Goal: Navigation & Orientation: Find specific page/section

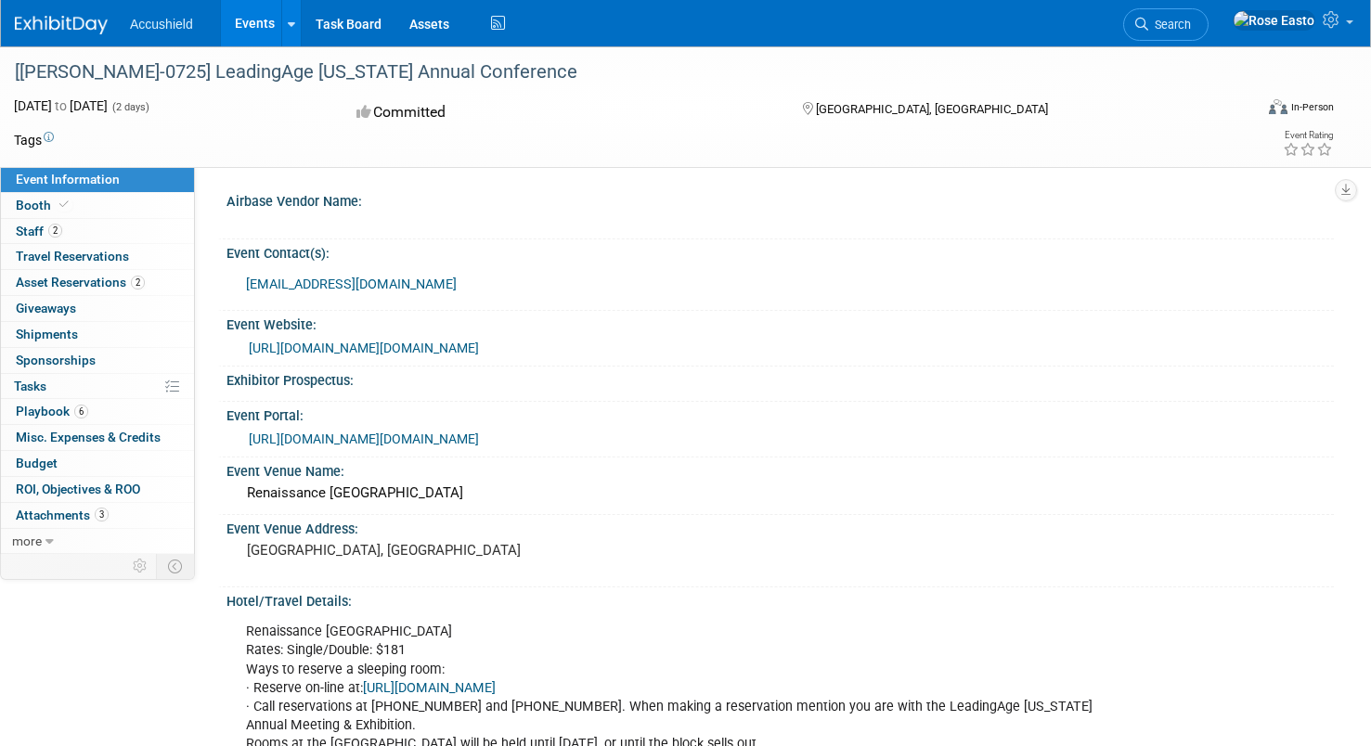
click at [136, 26] on span "Accushield" at bounding box center [161, 24] width 63 height 15
click at [257, 26] on link "Events" at bounding box center [255, 23] width 68 height 46
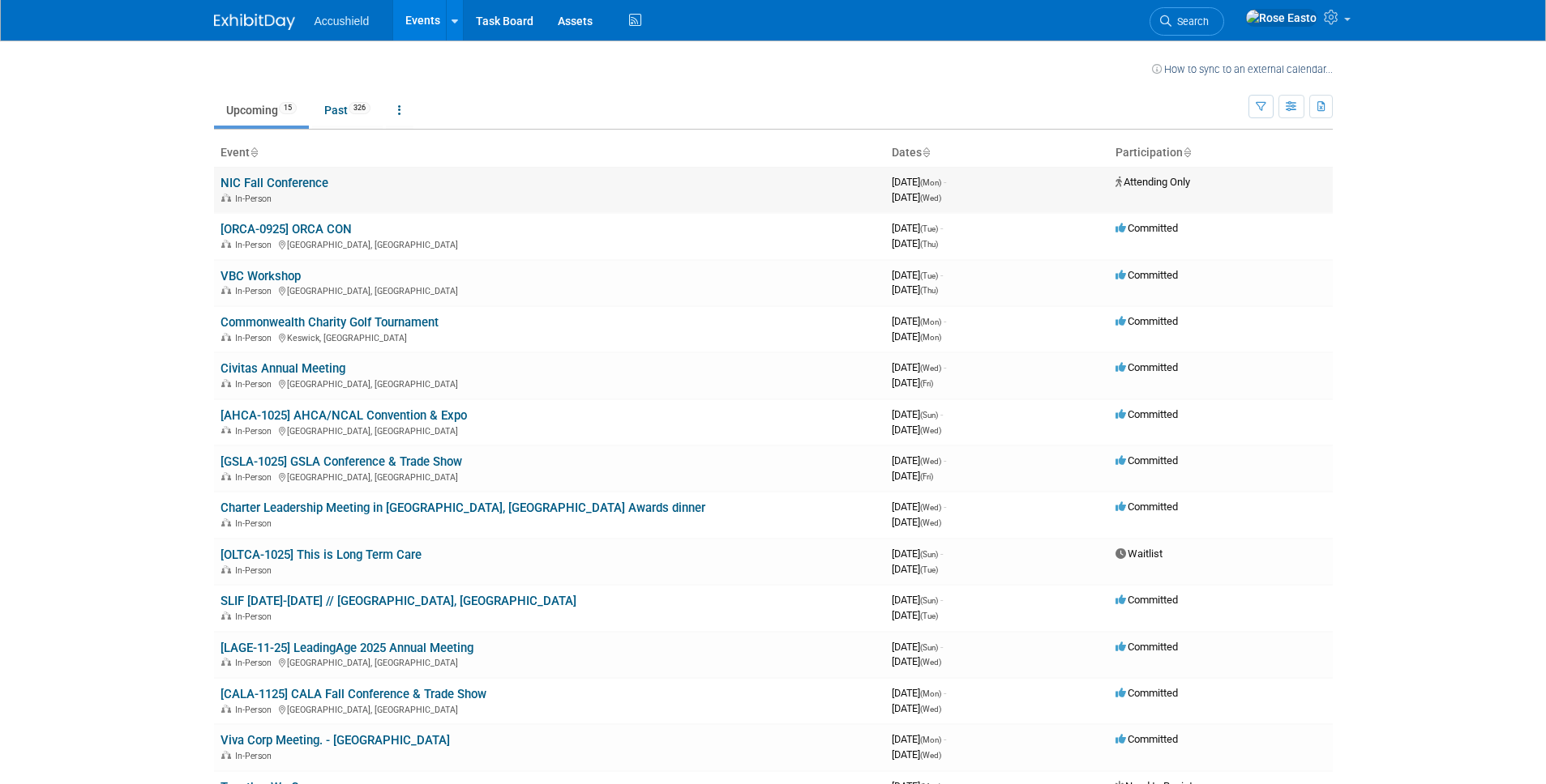
click at [295, 186] on link "NIC Fall Conference" at bounding box center [273, 182] width 107 height 15
click at [321, 226] on link "[ORCA-0925] ORCA CON" at bounding box center [286, 229] width 131 height 15
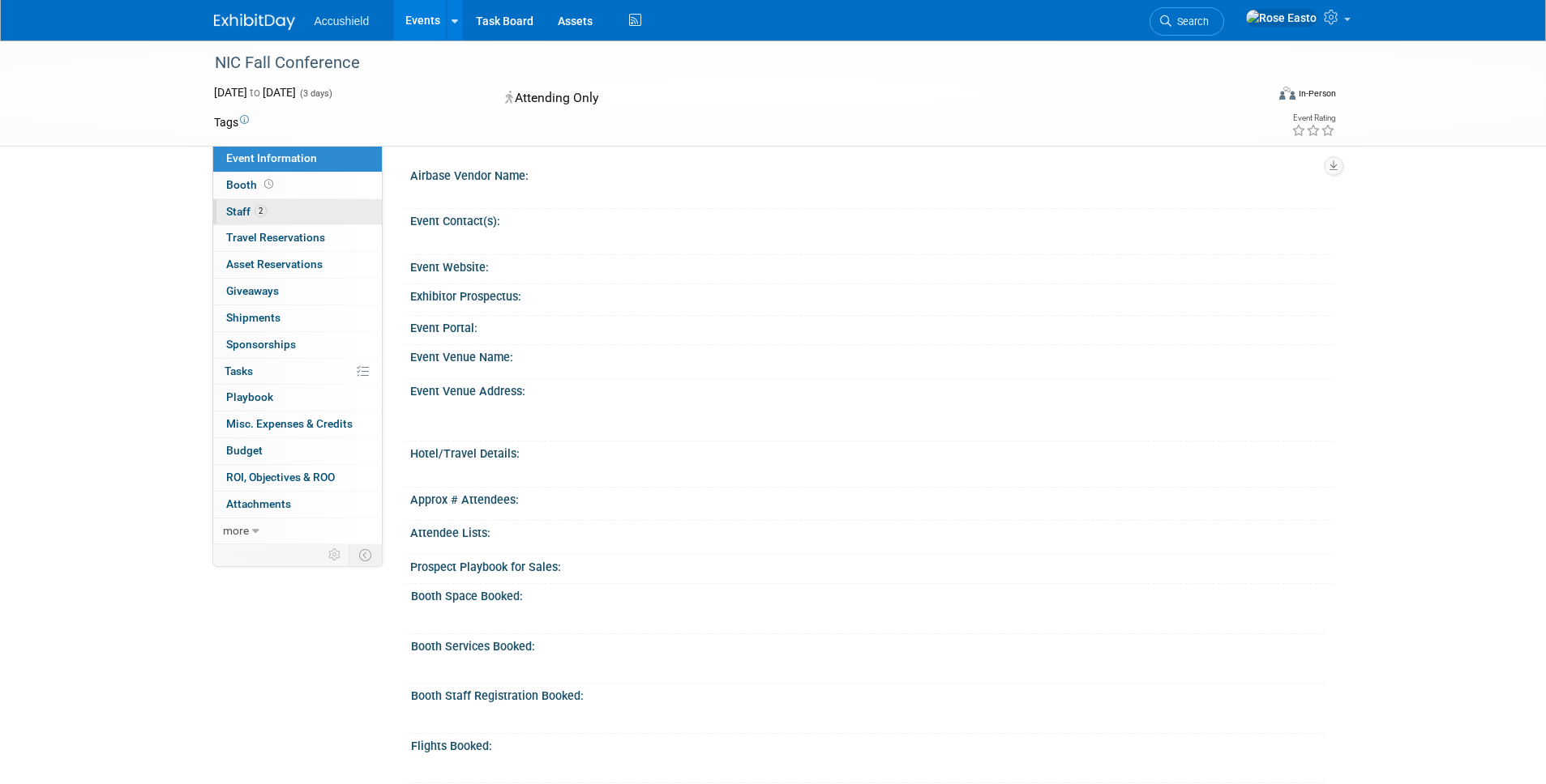
click at [287, 211] on link "2 Staff 2" at bounding box center [297, 212] width 169 height 26
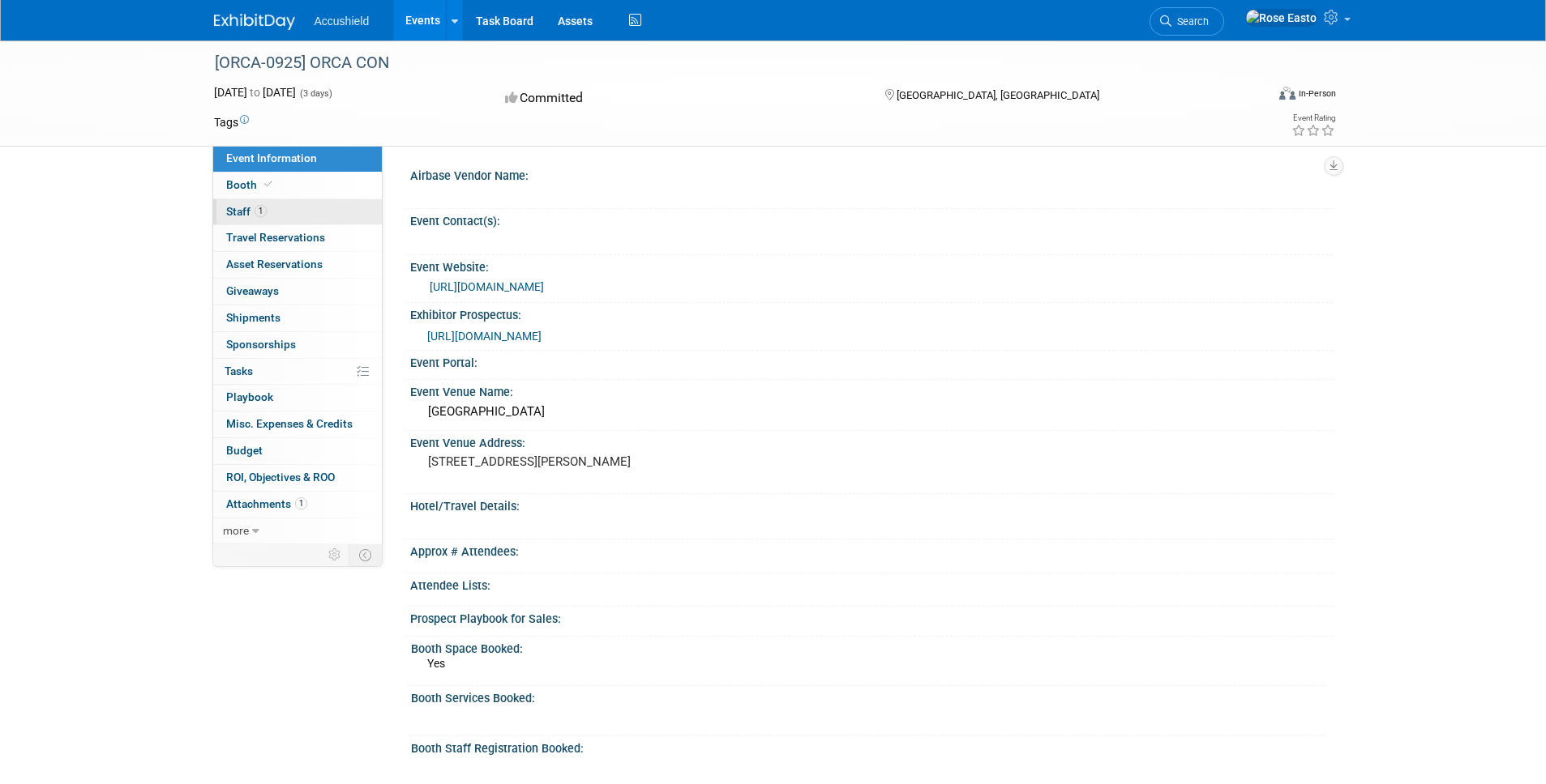
click at [298, 207] on link "1 Staff 1" at bounding box center [297, 212] width 169 height 26
